Goal: Transaction & Acquisition: Purchase product/service

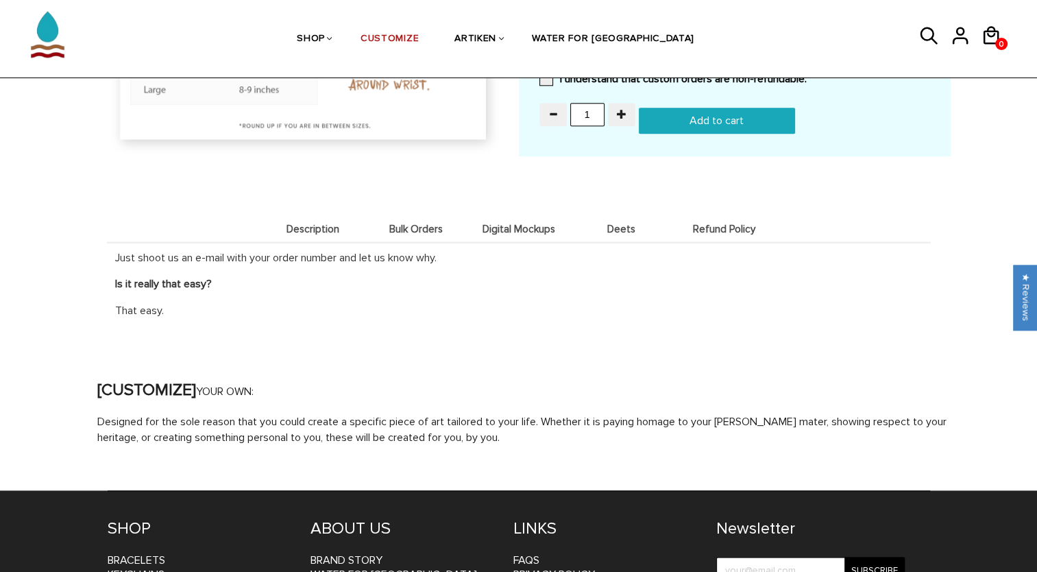
scroll to position [1440, 0]
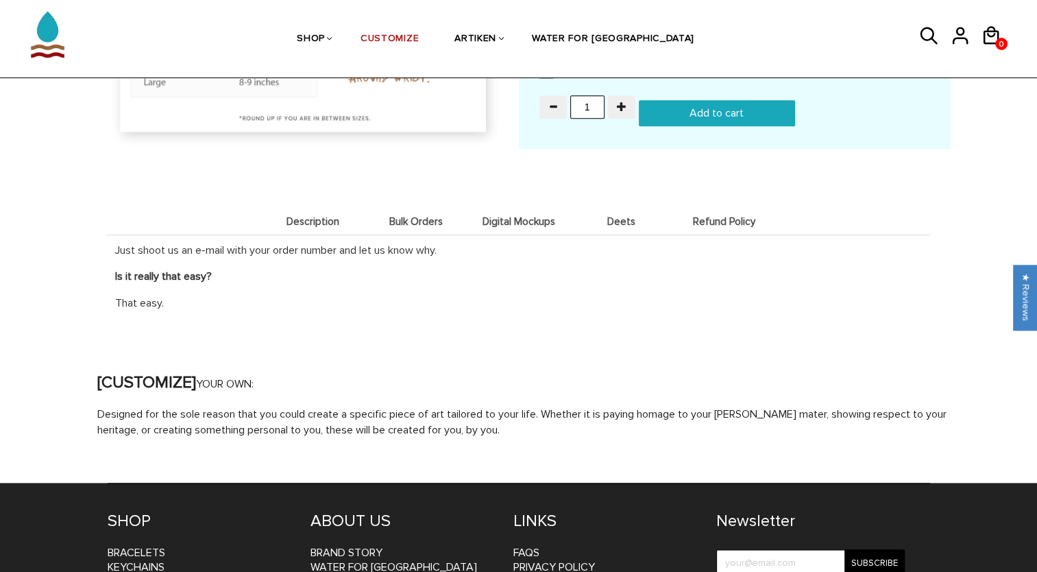
click at [524, 216] on span "Digital Mockups" at bounding box center [519, 222] width 96 height 12
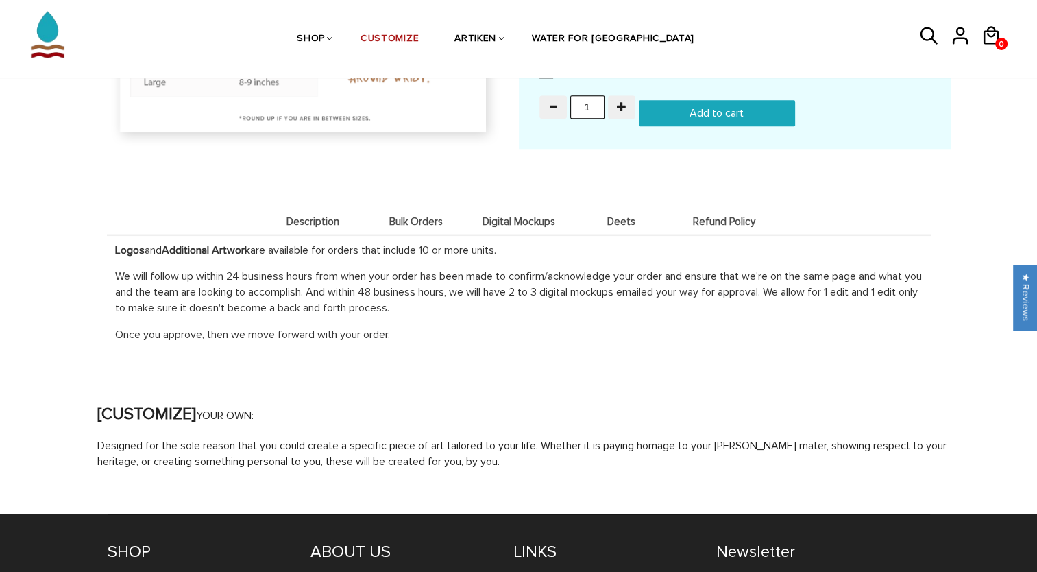
click at [625, 221] on span "Deets" at bounding box center [622, 222] width 96 height 12
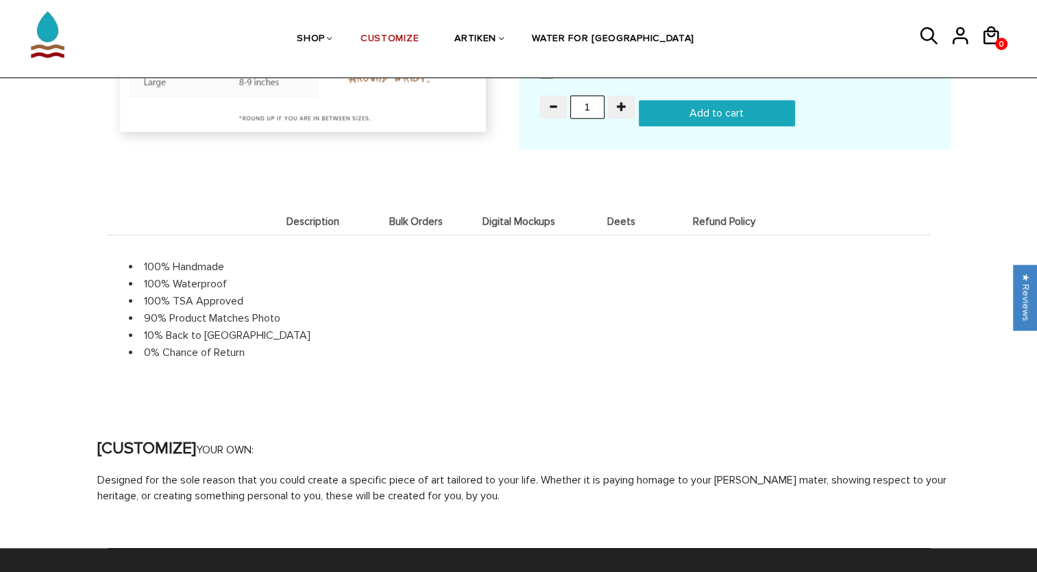
click at [705, 216] on span "Refund Policy" at bounding box center [725, 222] width 96 height 12
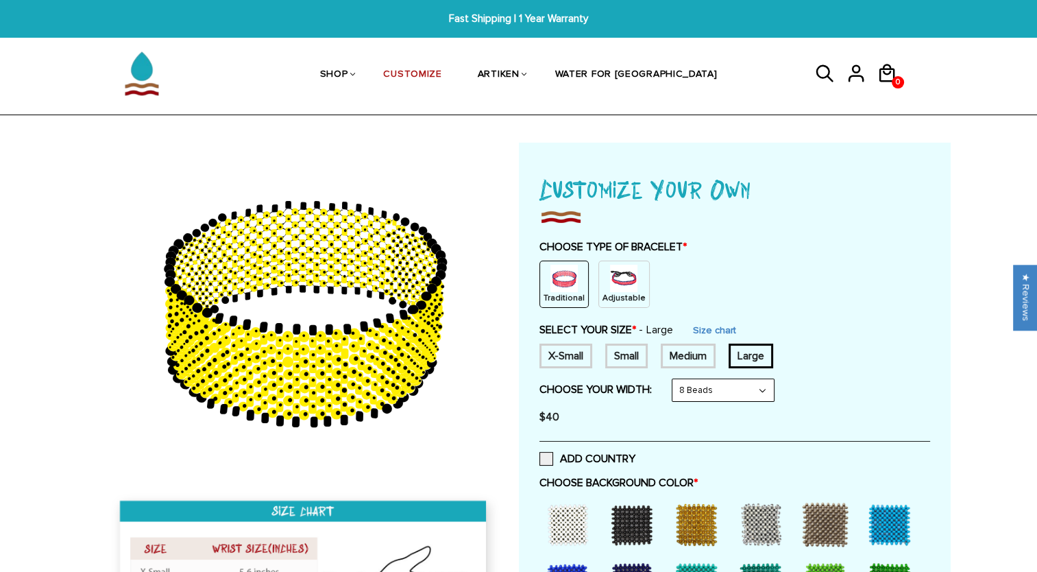
scroll to position [0, 0]
click at [577, 353] on div "X-Small" at bounding box center [565, 355] width 53 height 25
click at [614, 354] on div "Small" at bounding box center [626, 355] width 43 height 25
click at [694, 358] on div "Medium" at bounding box center [688, 355] width 55 height 25
click at [742, 358] on div "Large" at bounding box center [751, 355] width 45 height 25
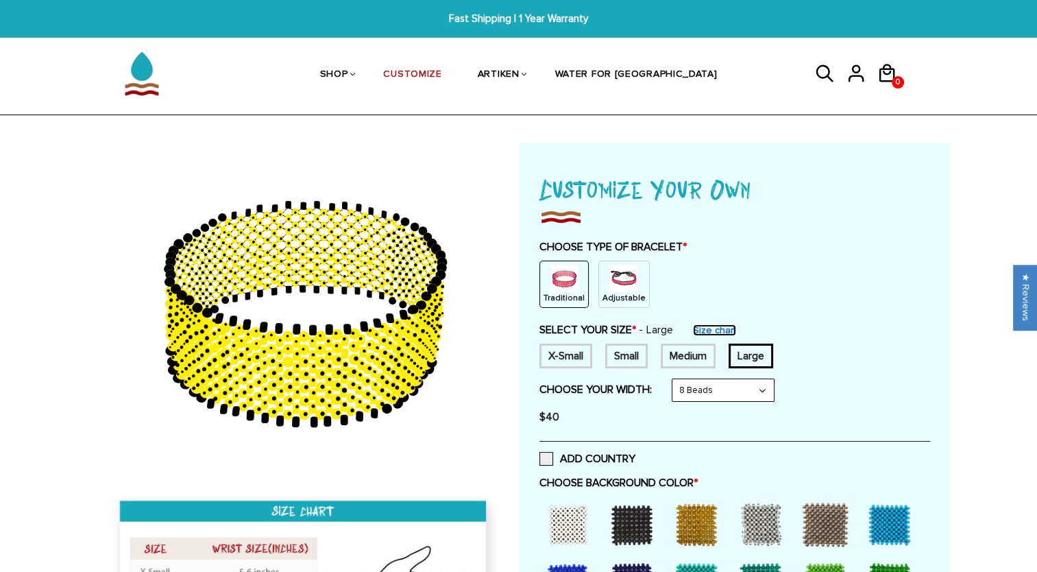
click at [710, 332] on link "Size chart" at bounding box center [714, 330] width 43 height 12
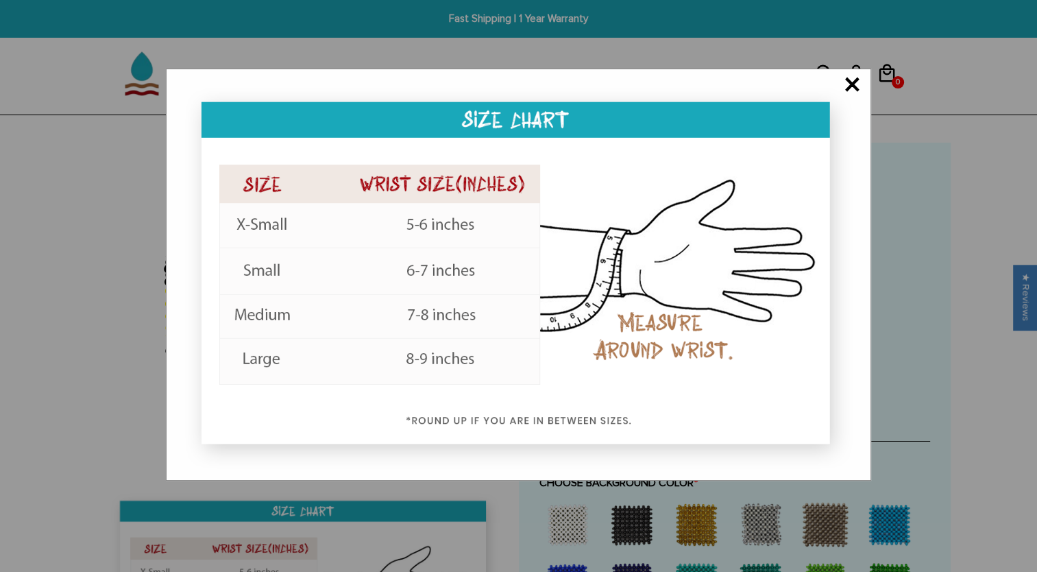
click at [845, 87] on span "×" at bounding box center [852, 86] width 17 height 14
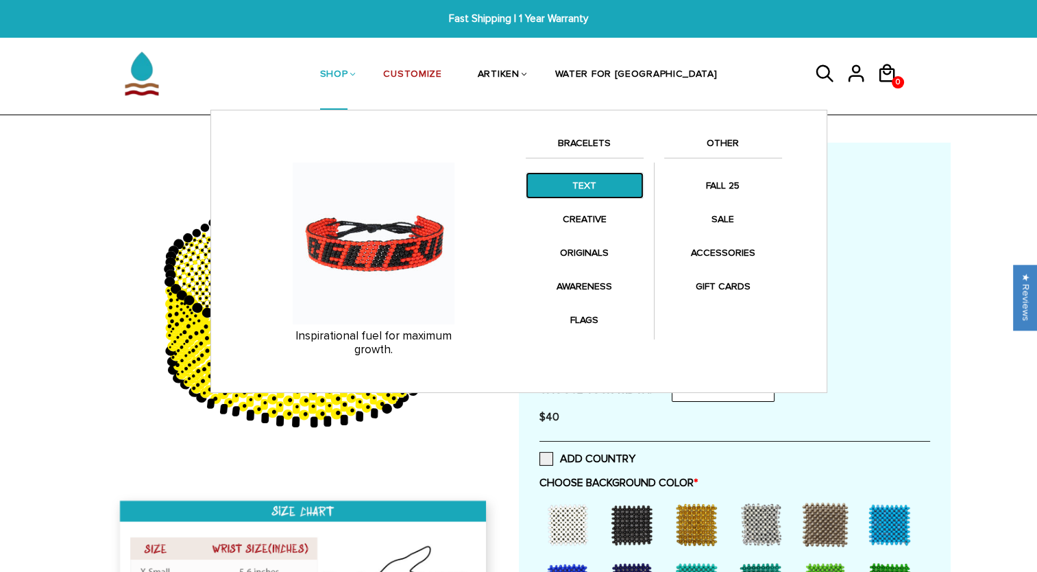
click at [590, 179] on link "TEXT" at bounding box center [585, 185] width 118 height 27
